Goal: Check status: Check status

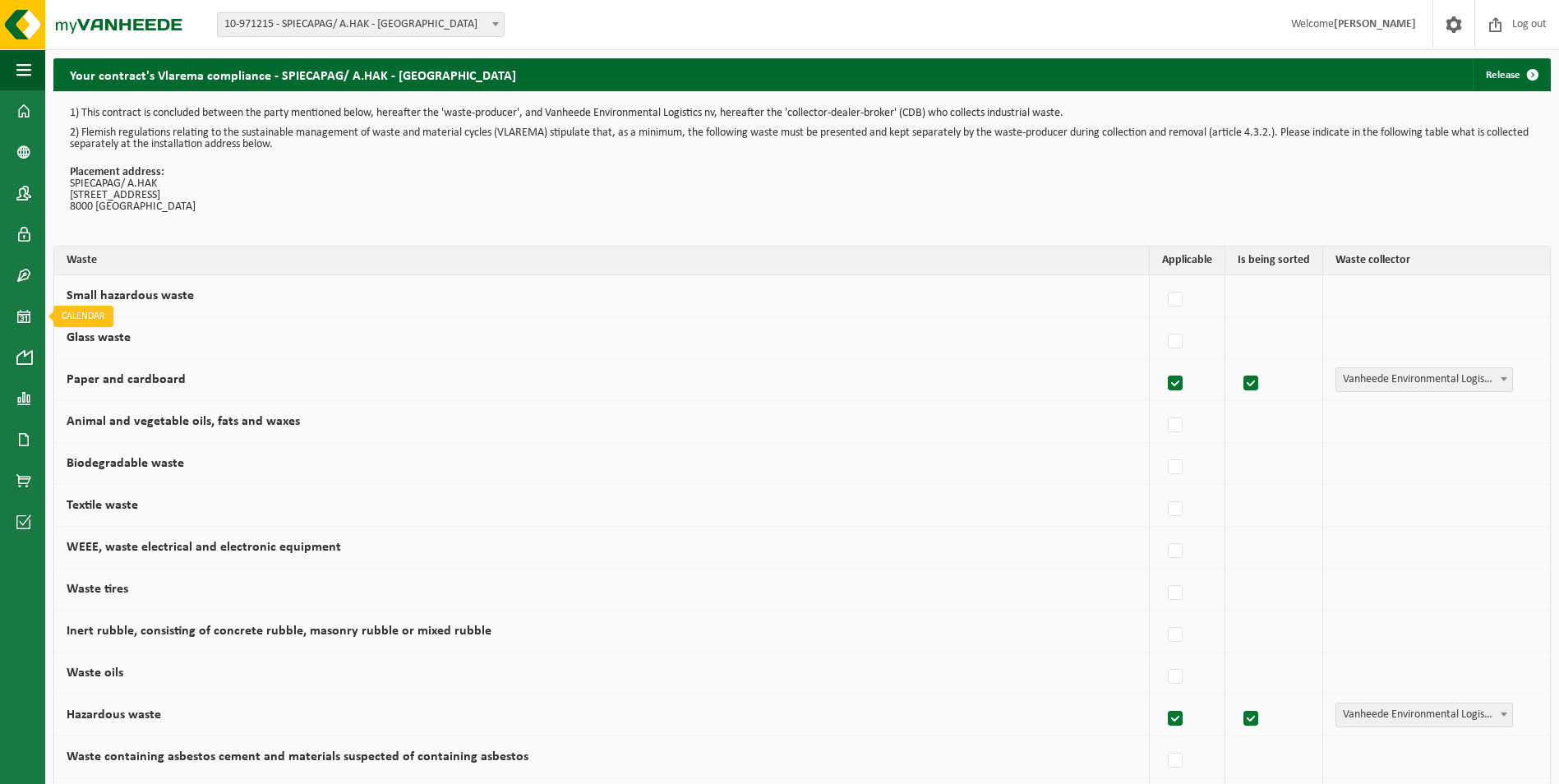
click at [24, 312] on span at bounding box center [24, 316] width 15 height 41
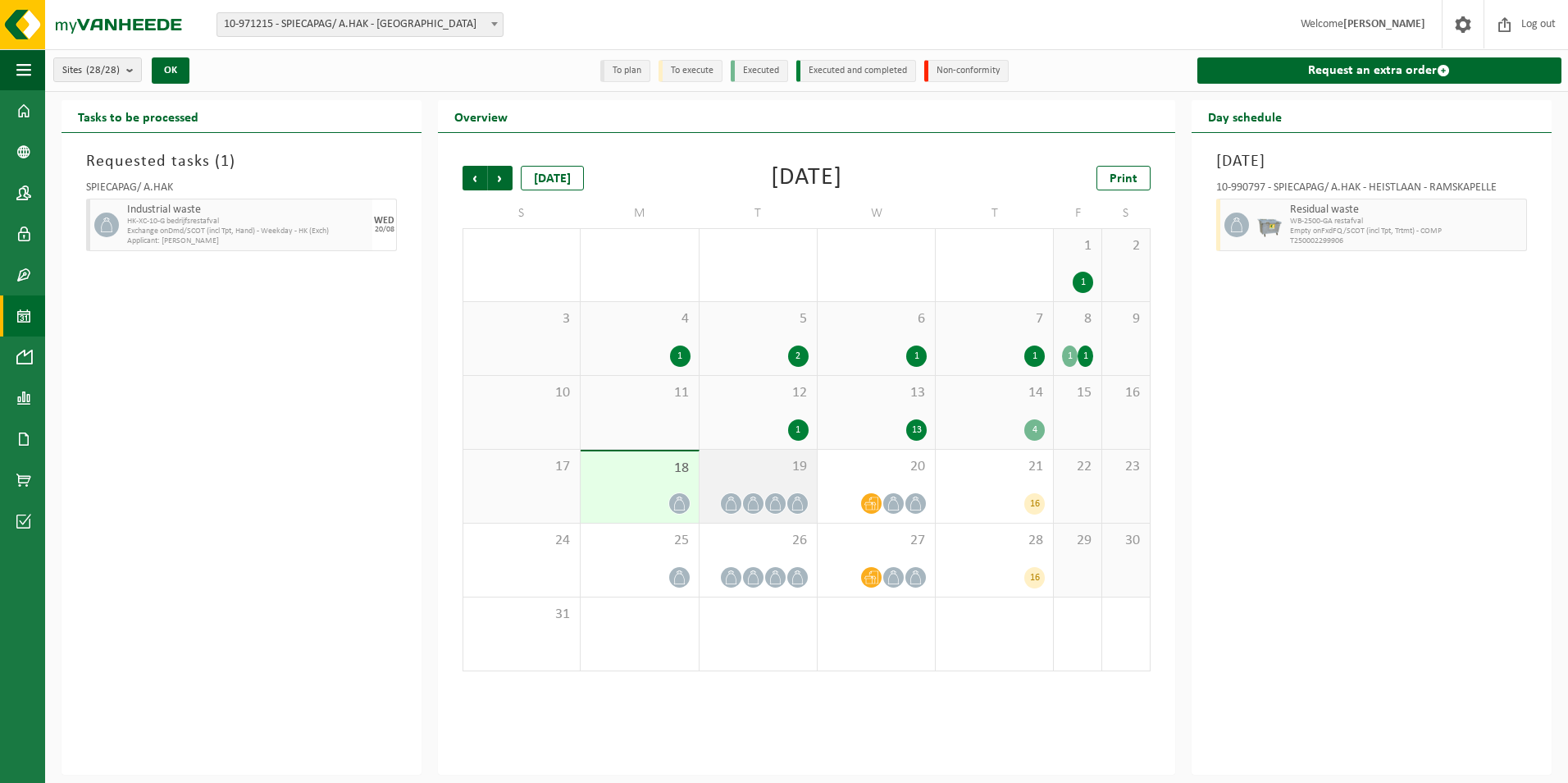
click at [726, 503] on icon at bounding box center [731, 503] width 14 height 14
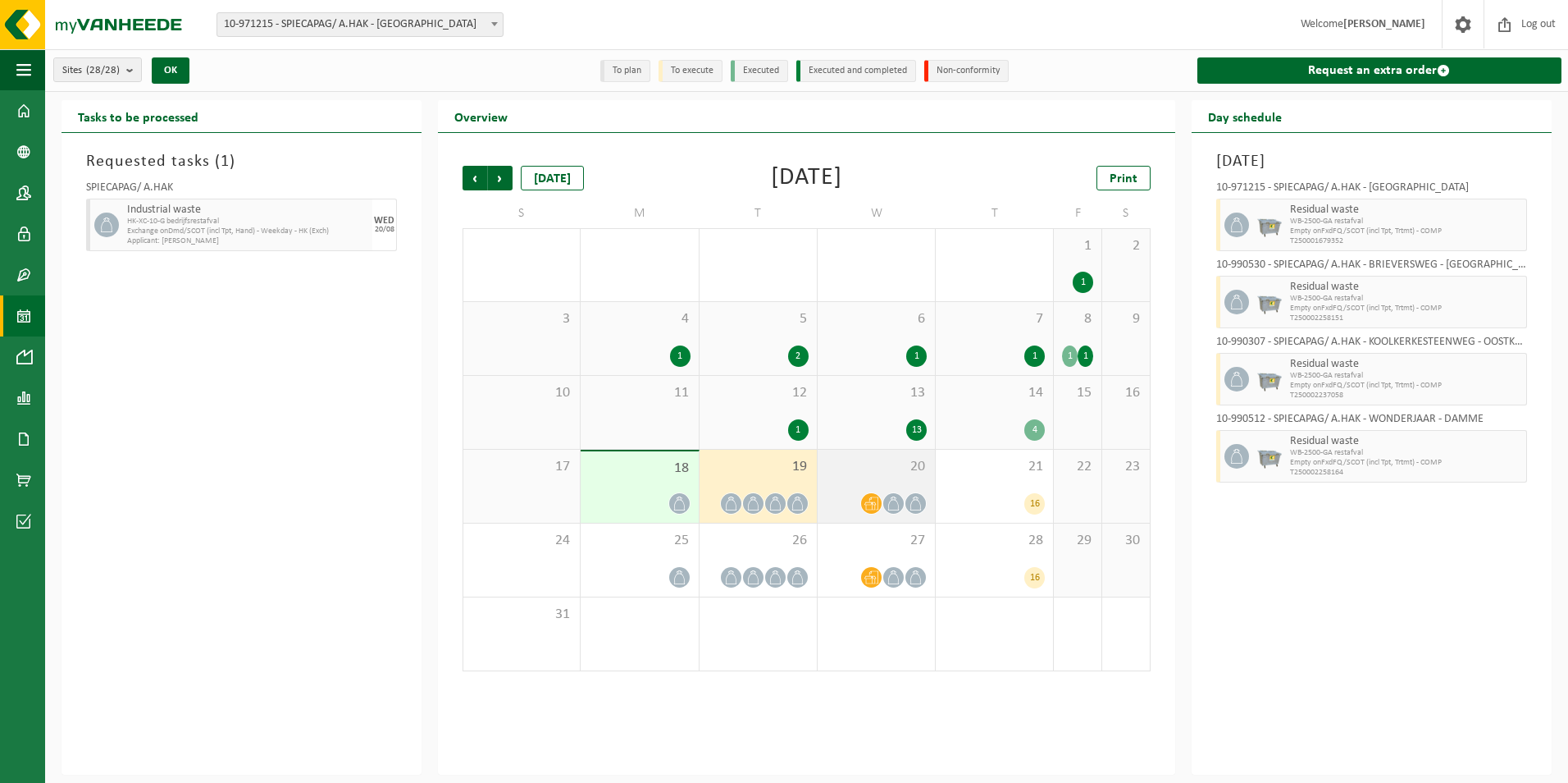
click at [887, 500] on span at bounding box center [894, 503] width 21 height 21
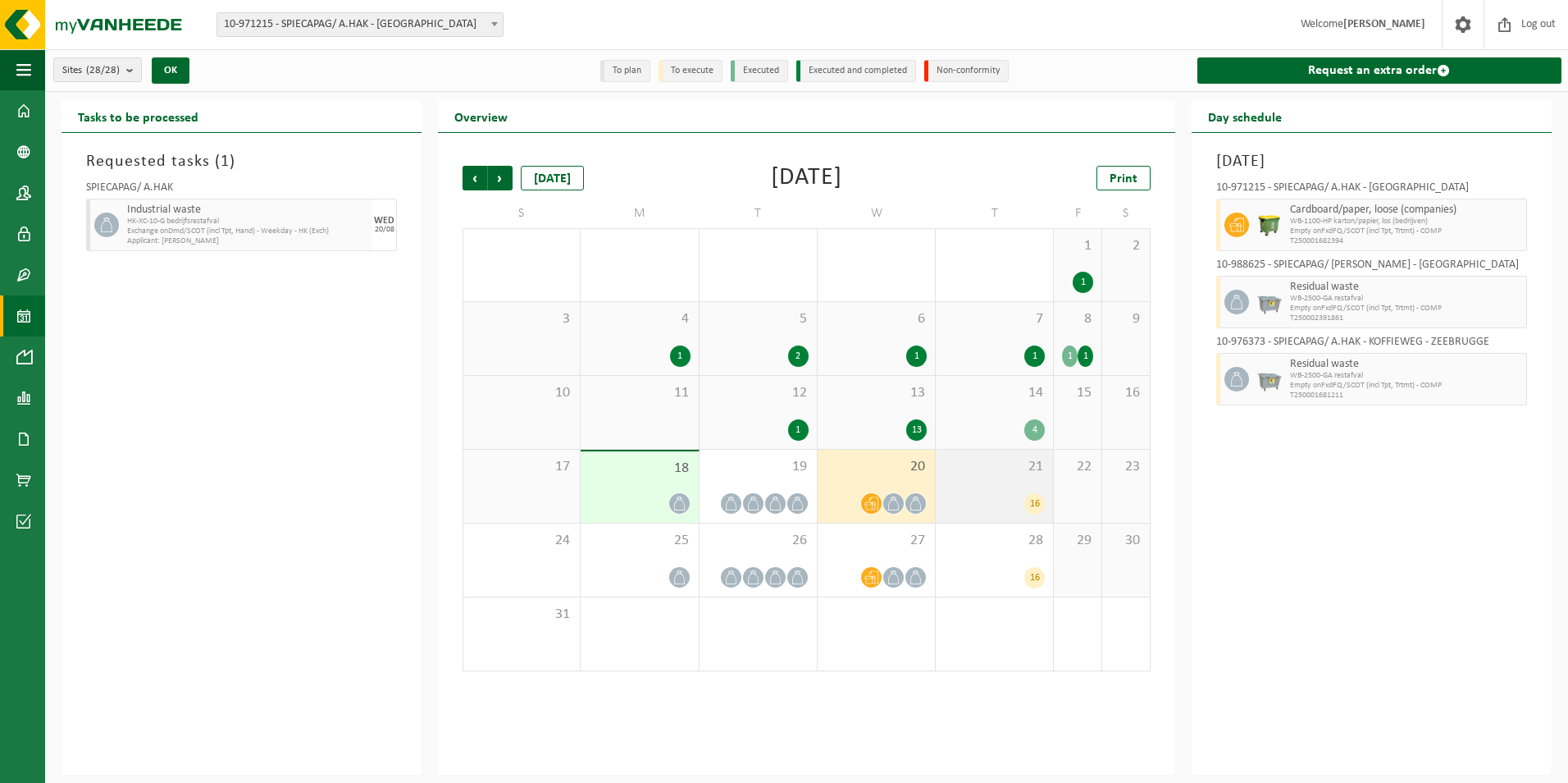
click at [1031, 501] on div "16" at bounding box center [1035, 503] width 21 height 22
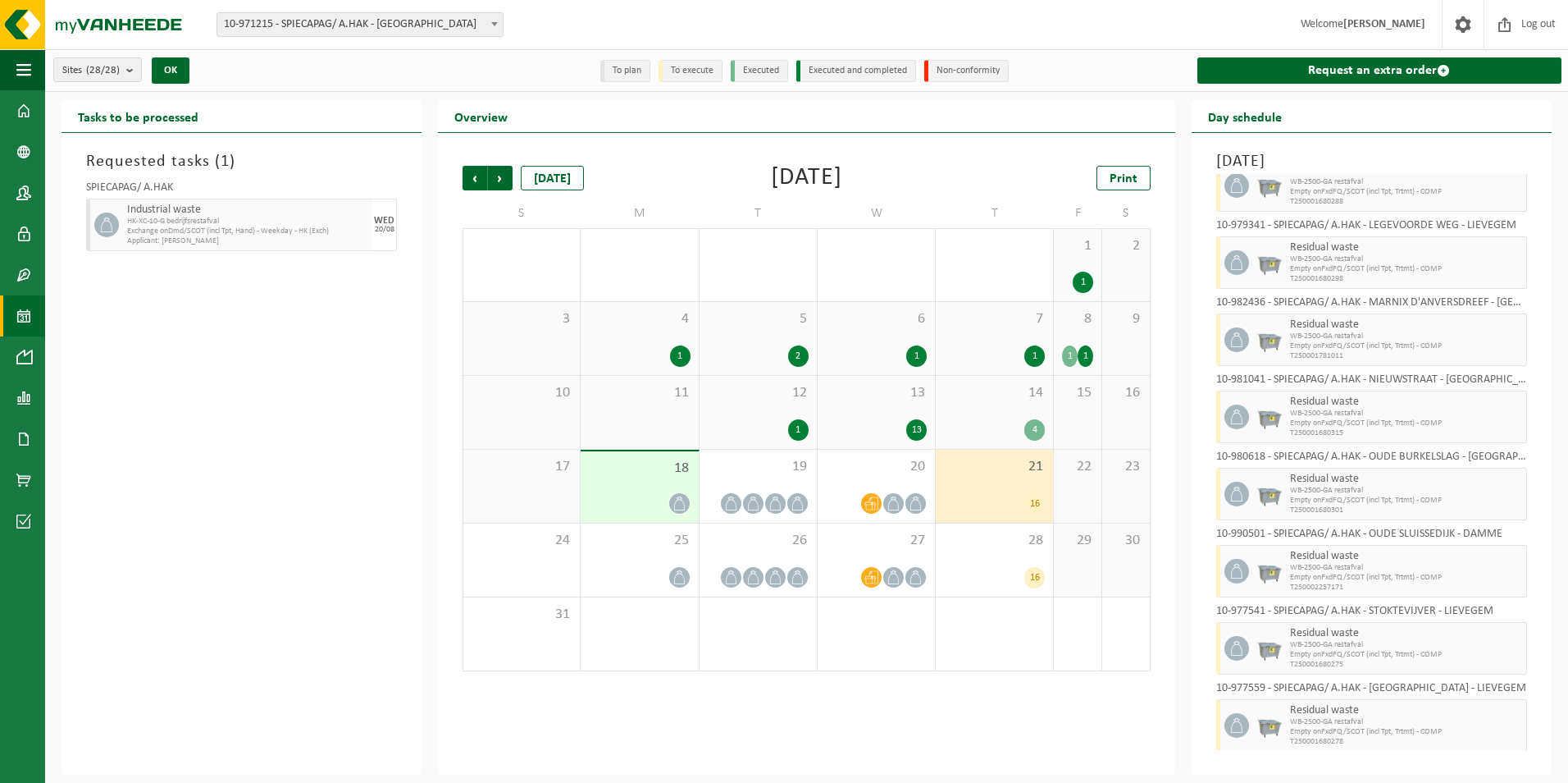
scroll to position [660, 0]
